Goal: Transaction & Acquisition: Subscribe to service/newsletter

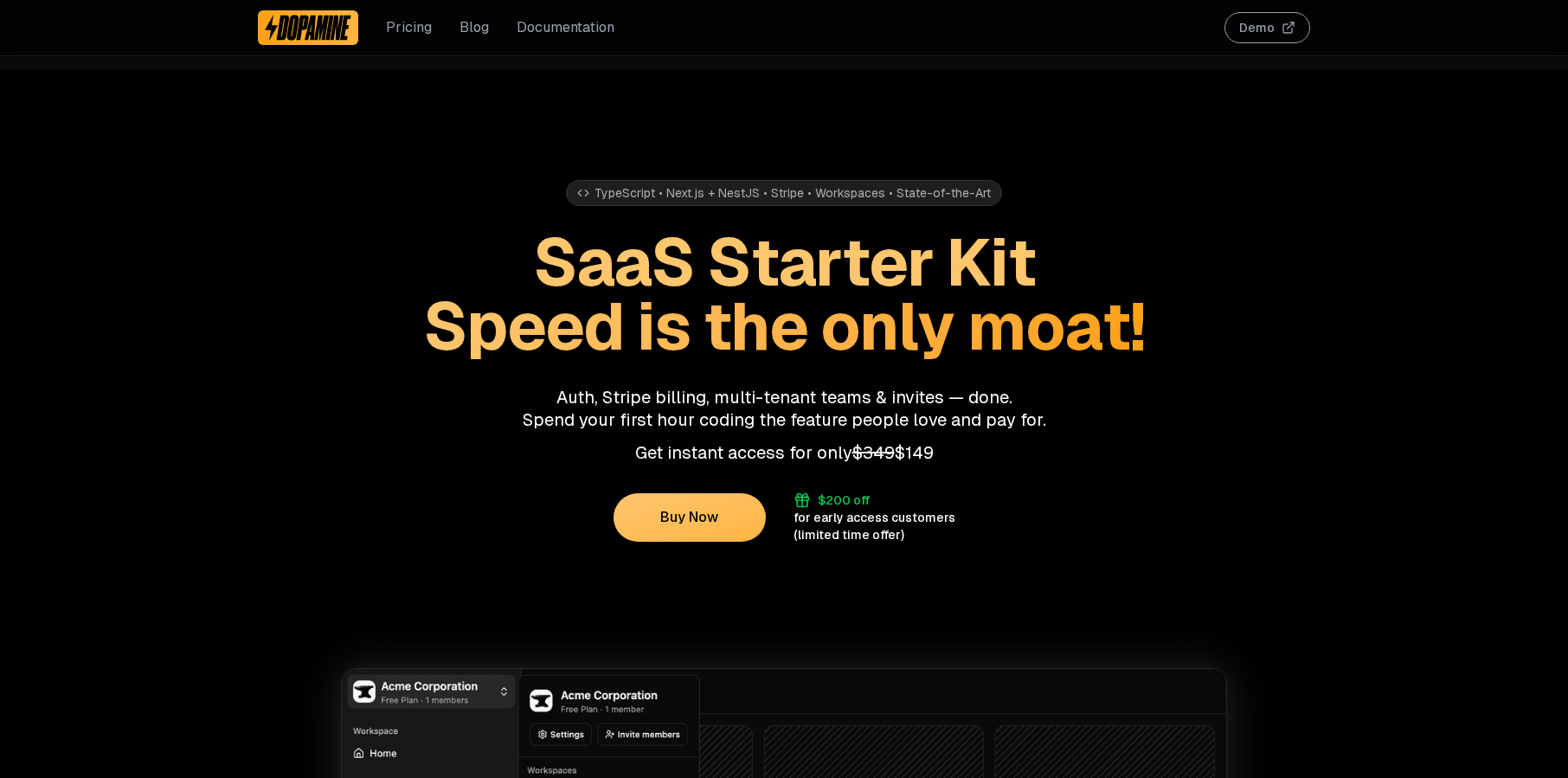
click at [1288, 34] on button "Demo" at bounding box center [1267, 27] width 86 height 31
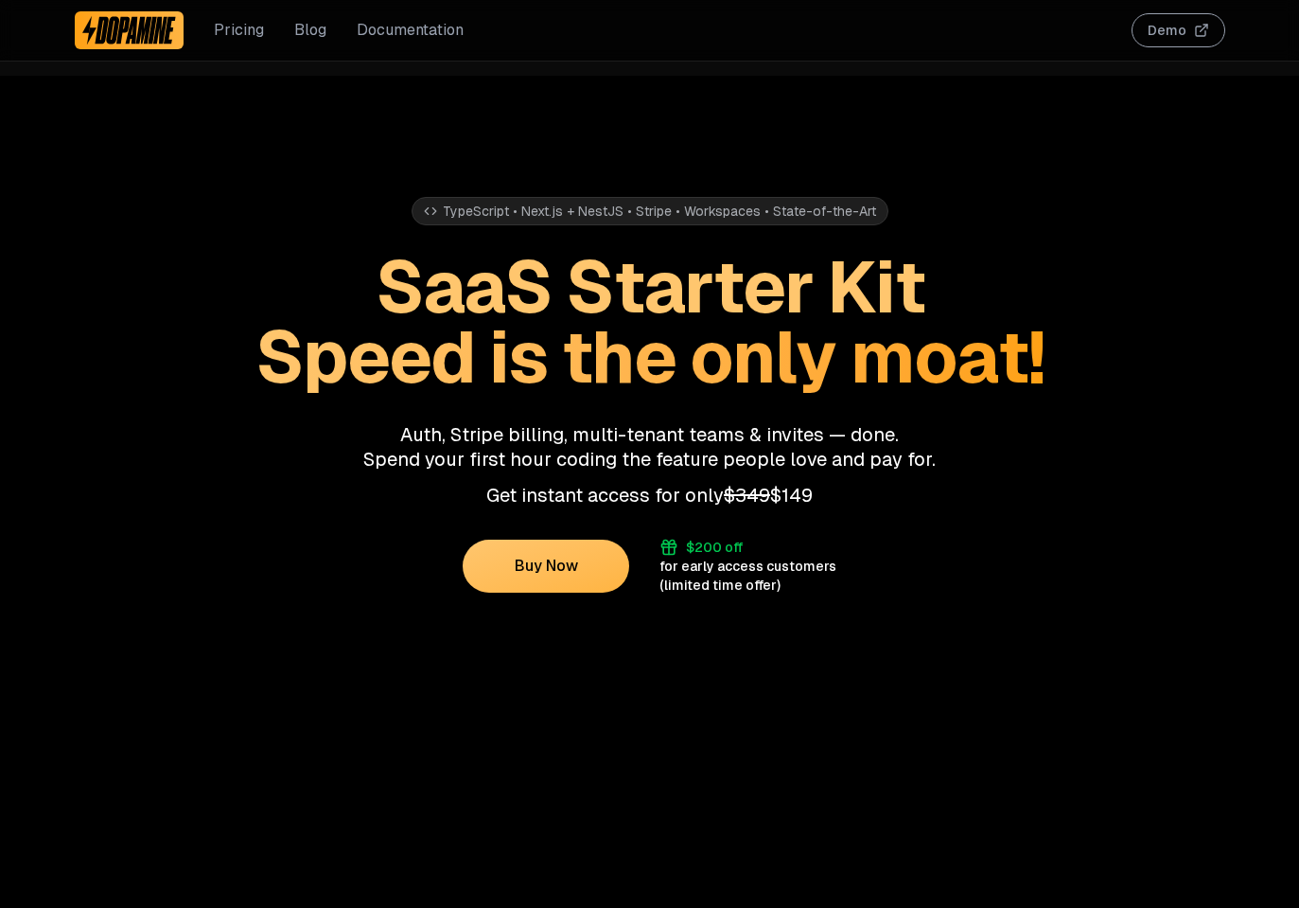
click at [1223, 31] on button "Demo" at bounding box center [1179, 30] width 94 height 34
